Goal: Information Seeking & Learning: Learn about a topic

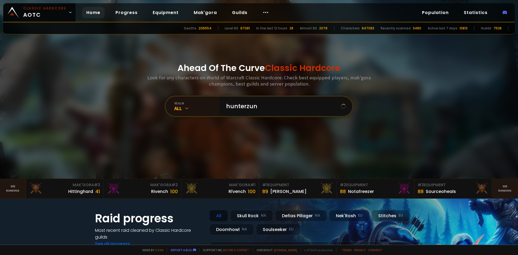
type input "hunterzuni"
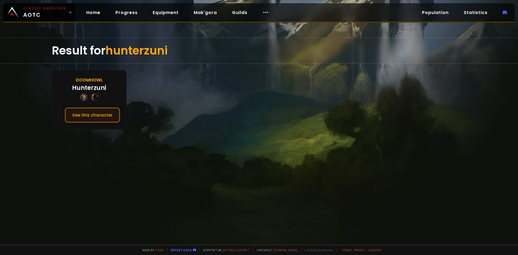
click at [105, 120] on button "See this character" at bounding box center [92, 114] width 55 height 15
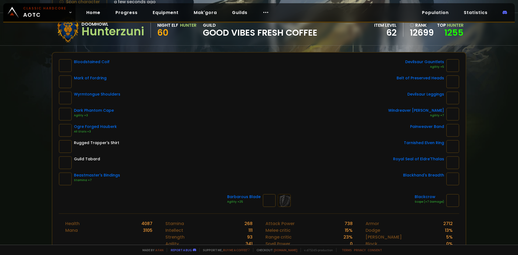
scroll to position [27, 0]
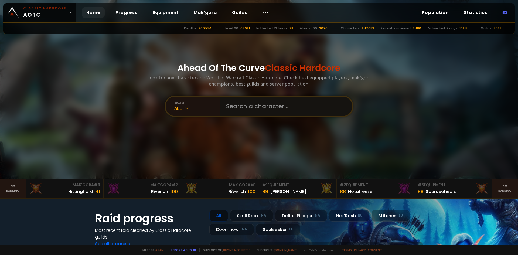
click at [233, 107] on input "text" at bounding box center [284, 106] width 123 height 19
type input "Marthalo"
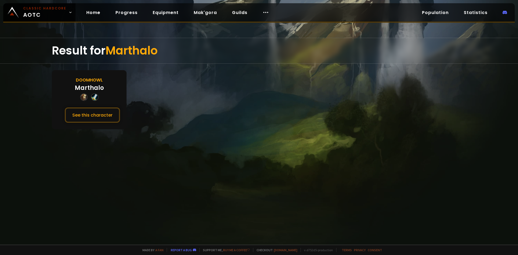
drag, startPoint x: 233, startPoint y: 106, endPoint x: 188, endPoint y: 116, distance: 46.6
drag, startPoint x: 188, startPoint y: 116, endPoint x: 104, endPoint y: 115, distance: 84.2
click at [104, 115] on button "See this character" at bounding box center [92, 114] width 55 height 15
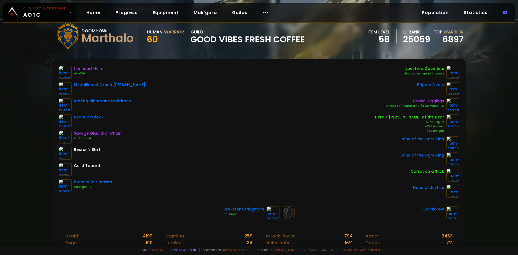
scroll to position [54, 0]
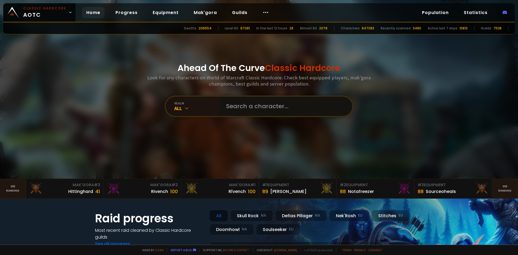
click at [240, 101] on input "text" at bounding box center [284, 106] width 123 height 19
type input "Ellycia"
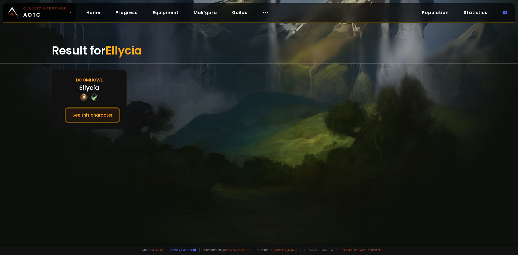
click at [83, 118] on button "See this character" at bounding box center [92, 114] width 55 height 15
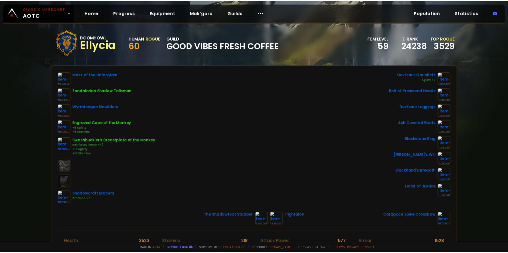
scroll to position [27, 0]
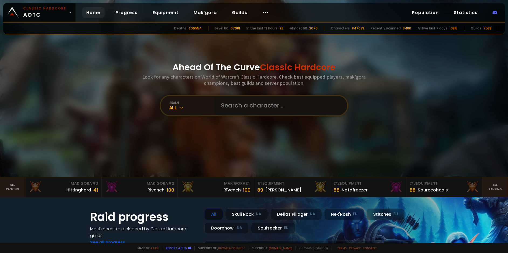
click at [240, 106] on input "text" at bounding box center [279, 105] width 123 height 19
type input "Dabcart"
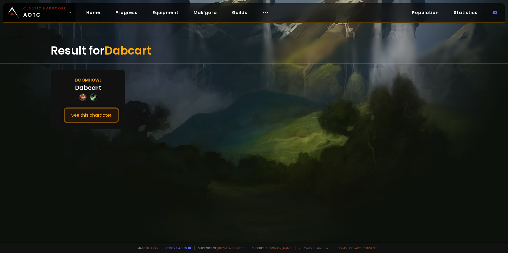
click at [85, 110] on button "See this character" at bounding box center [91, 114] width 55 height 15
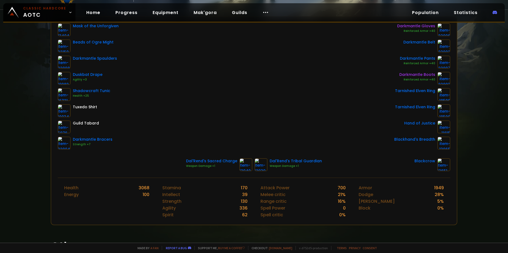
scroll to position [81, 0]
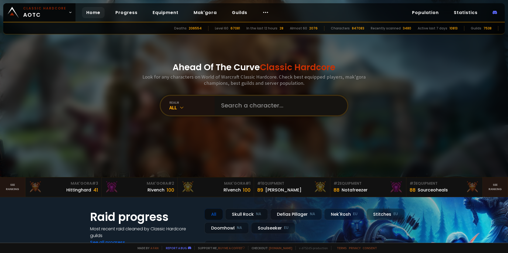
click at [231, 108] on input "text" at bounding box center [279, 105] width 123 height 19
type input "Oatz"
click at [231, 104] on input "text" at bounding box center [279, 105] width 123 height 19
type input "[PERSON_NAME]"
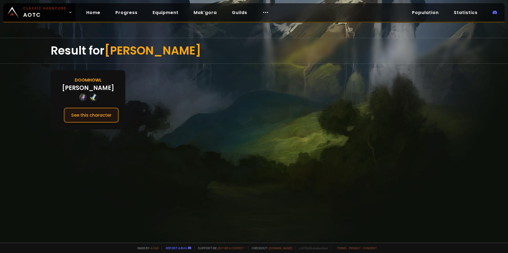
click at [91, 117] on button "See this character" at bounding box center [91, 114] width 55 height 15
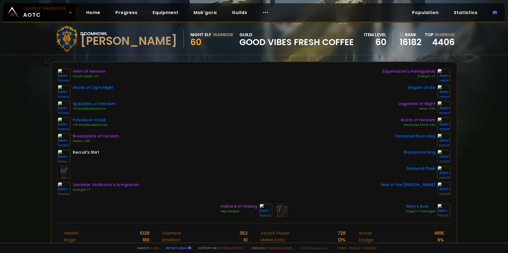
scroll to position [27, 0]
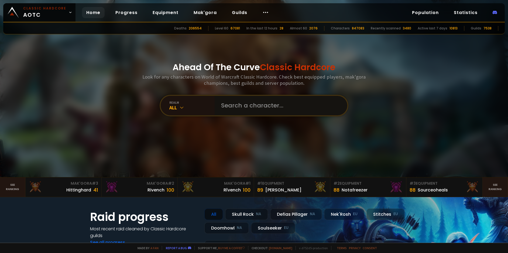
click at [240, 109] on input "text" at bounding box center [279, 105] width 123 height 19
type input "Rackoonicorn"
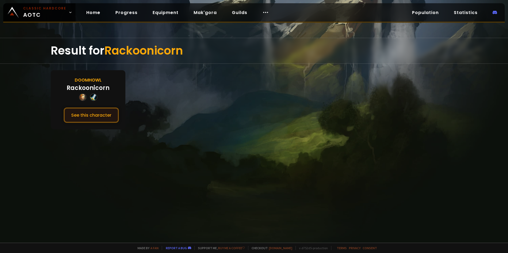
click at [90, 115] on button "See this character" at bounding box center [91, 114] width 55 height 15
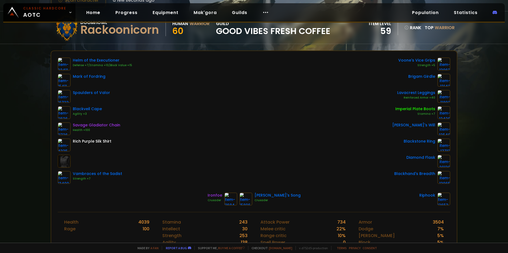
scroll to position [54, 0]
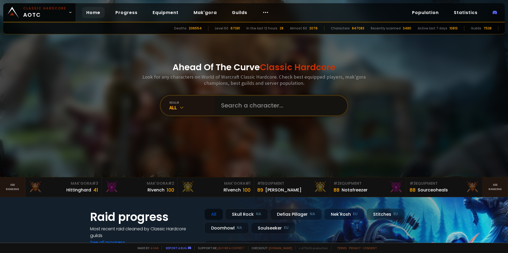
click at [264, 100] on input "text" at bounding box center [279, 105] width 123 height 19
type input "Nuttintuit"
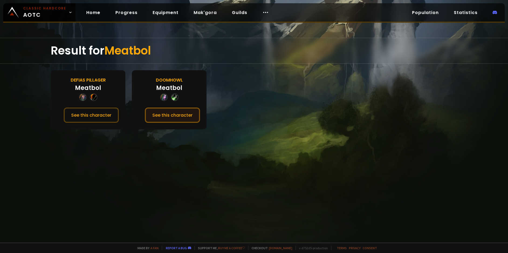
click at [182, 117] on button "See this character" at bounding box center [172, 114] width 55 height 15
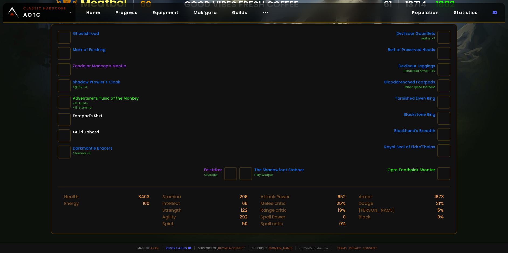
scroll to position [54, 0]
